Goal: Find specific page/section: Find specific page/section

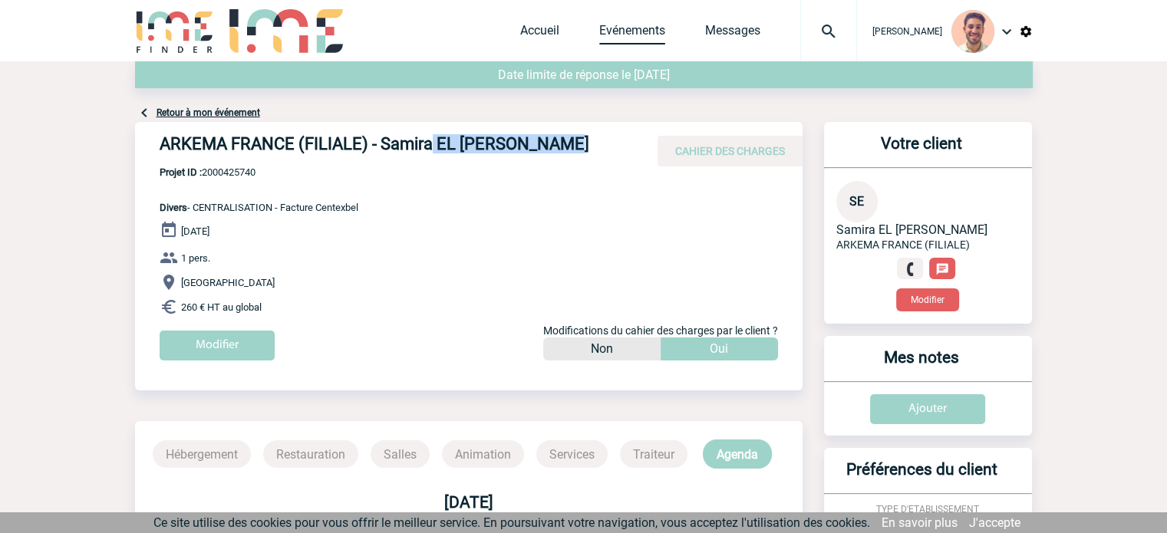
click at [647, 39] on link "Evénements" at bounding box center [632, 33] width 66 height 21
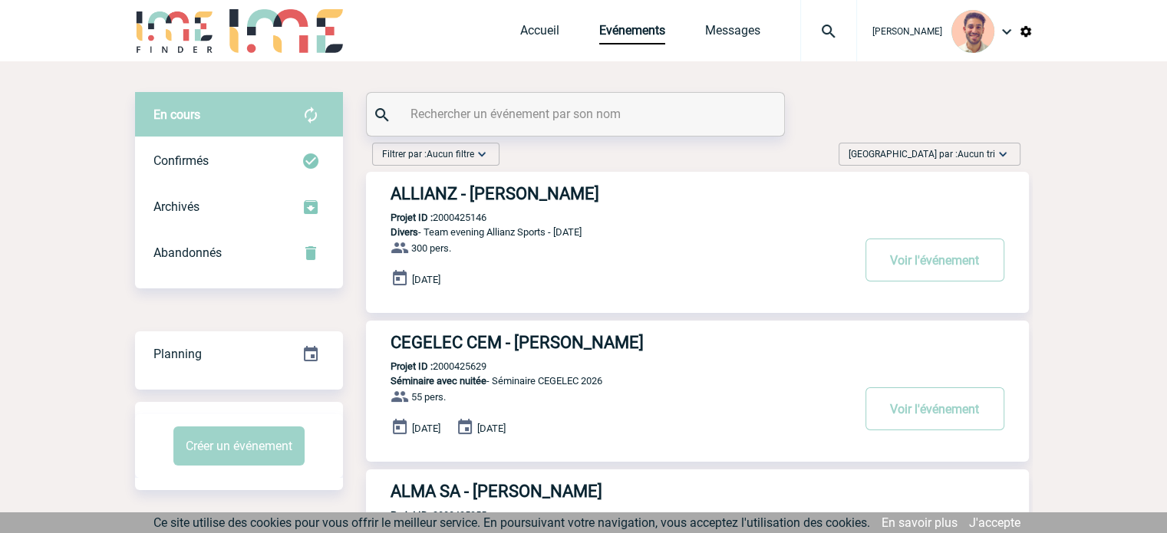
click at [526, 110] on input "text" at bounding box center [576, 114] width 341 height 22
type input "a"
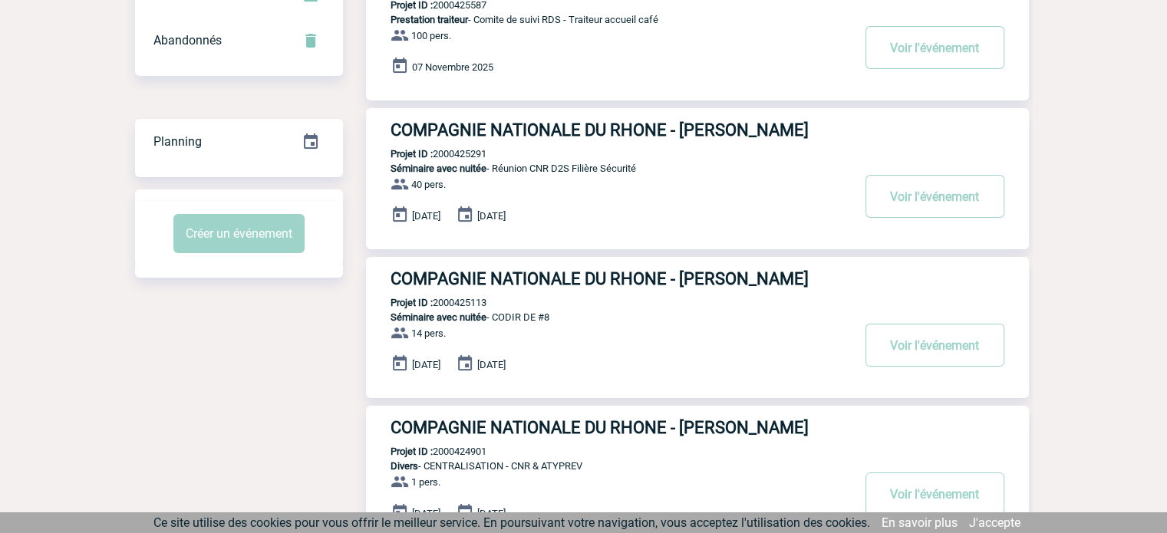
scroll to position [230, 0]
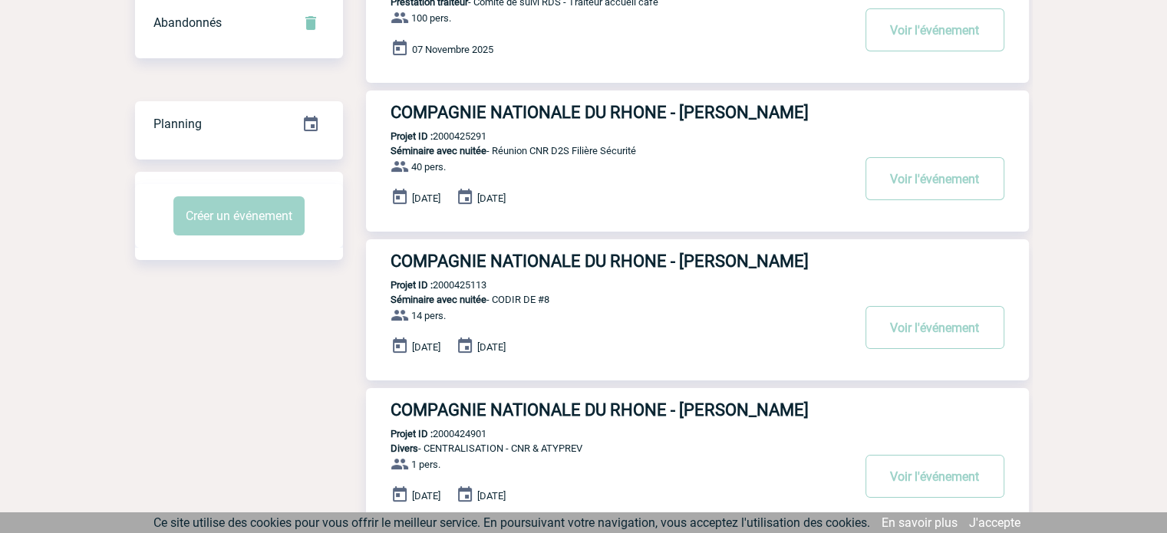
type input "compagni"
click at [540, 259] on h3 "COMPAGNIE NATIONALE DU RHONE - Alexandra BOUCHAREYCHAS" at bounding box center [620, 261] width 460 height 19
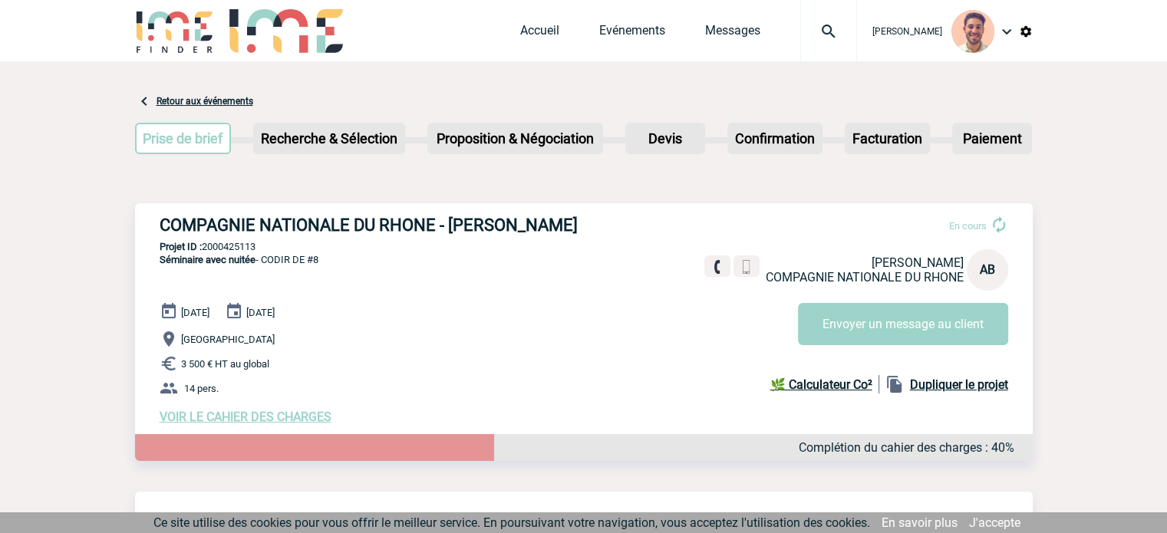
drag, startPoint x: 233, startPoint y: 269, endPoint x: 206, endPoint y: 269, distance: 27.6
click at [206, 252] on p "Projet ID : 2000425113" at bounding box center [583, 247] width 897 height 12
copy p "2000425113"
